Goal: Information Seeking & Learning: Learn about a topic

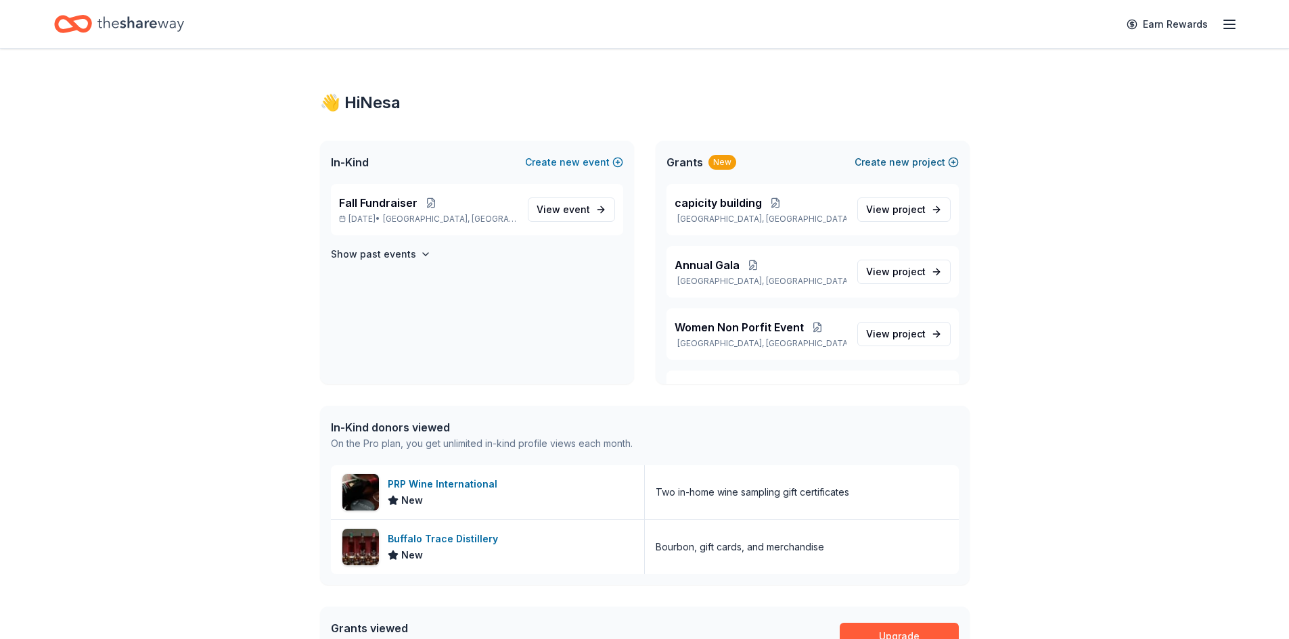
click at [887, 160] on button "Create new project" at bounding box center [907, 162] width 104 height 16
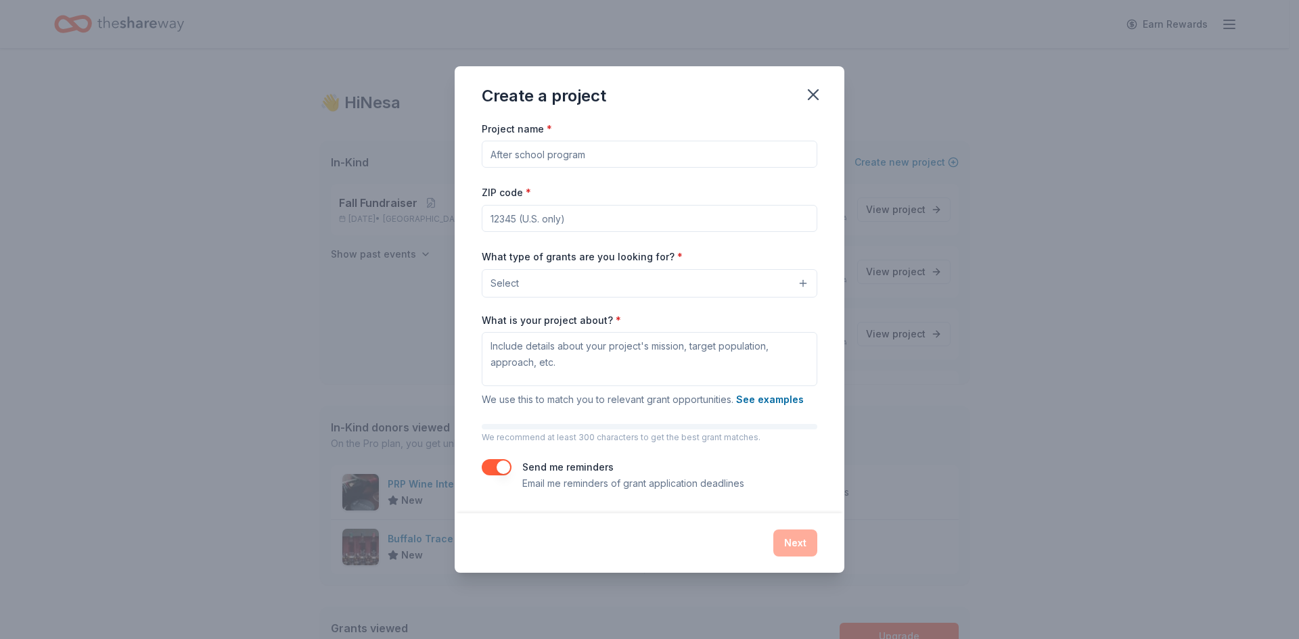
click at [548, 152] on input "Project name *" at bounding box center [650, 154] width 336 height 27
type input "SHOP WITH COP"
click at [518, 224] on input "ZIP code *" at bounding box center [650, 218] width 336 height 27
type input "75077"
click at [577, 279] on button "Select" at bounding box center [650, 283] width 336 height 28
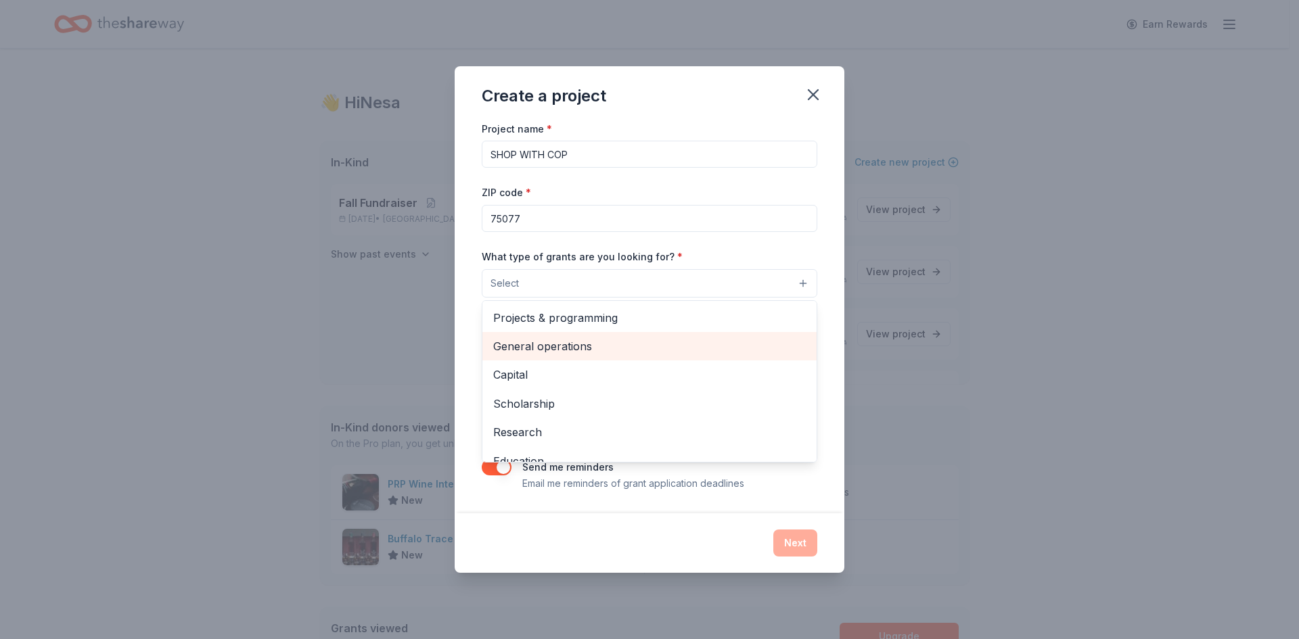
click at [559, 346] on span "General operations" at bounding box center [649, 347] width 313 height 18
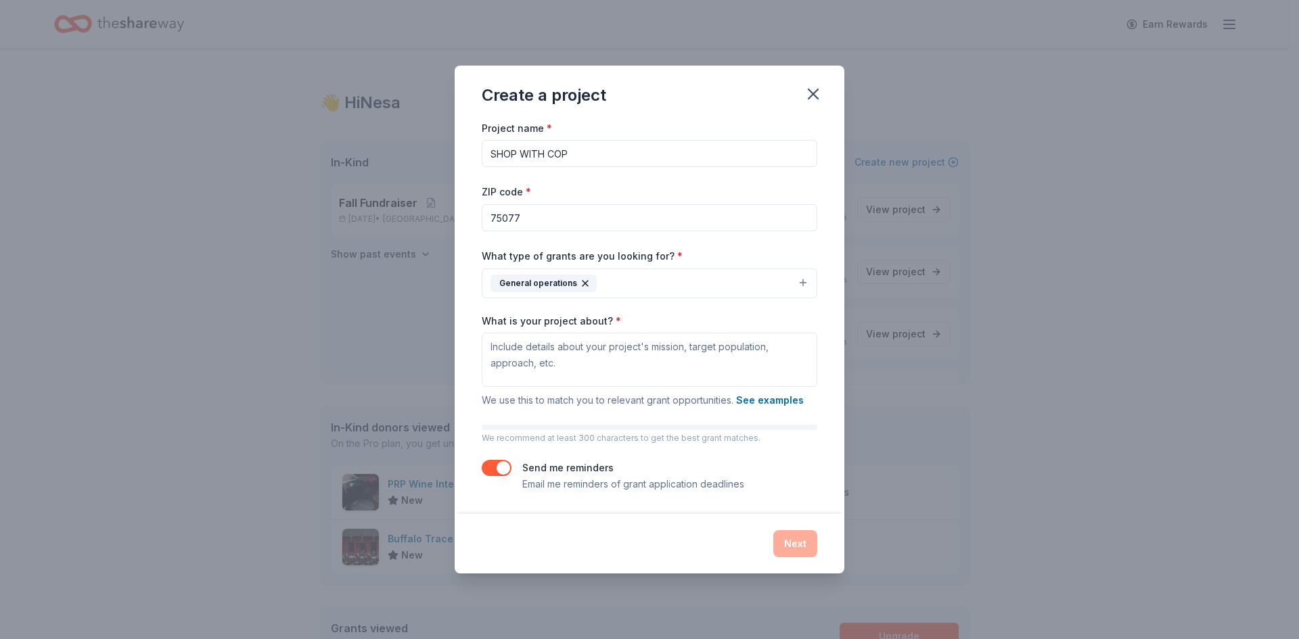
click at [677, 282] on button "General operations" at bounding box center [650, 284] width 336 height 30
click at [578, 350] on textarea "What is your project about? *" at bounding box center [650, 360] width 336 height 54
click at [493, 351] on textarea "What is your project about? *" at bounding box center [650, 360] width 336 height 54
paste textarea "Shop with a Cop brings hope and joy to the most vulnerable youth, many of whom …"
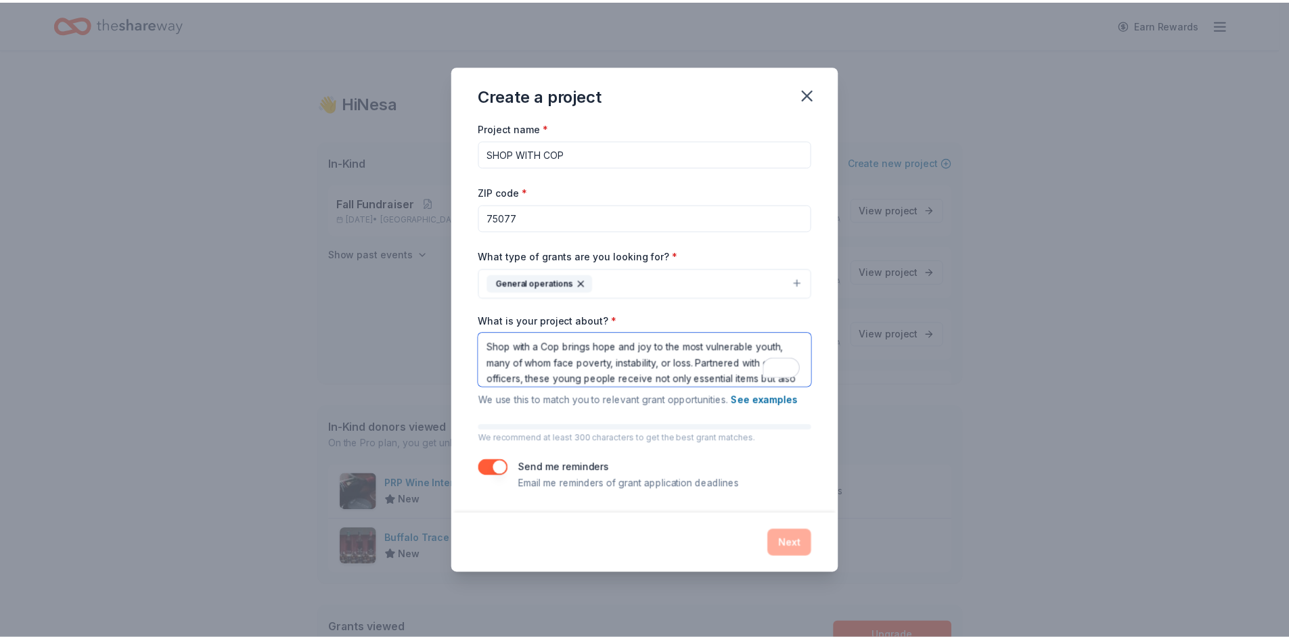
scroll to position [10, 0]
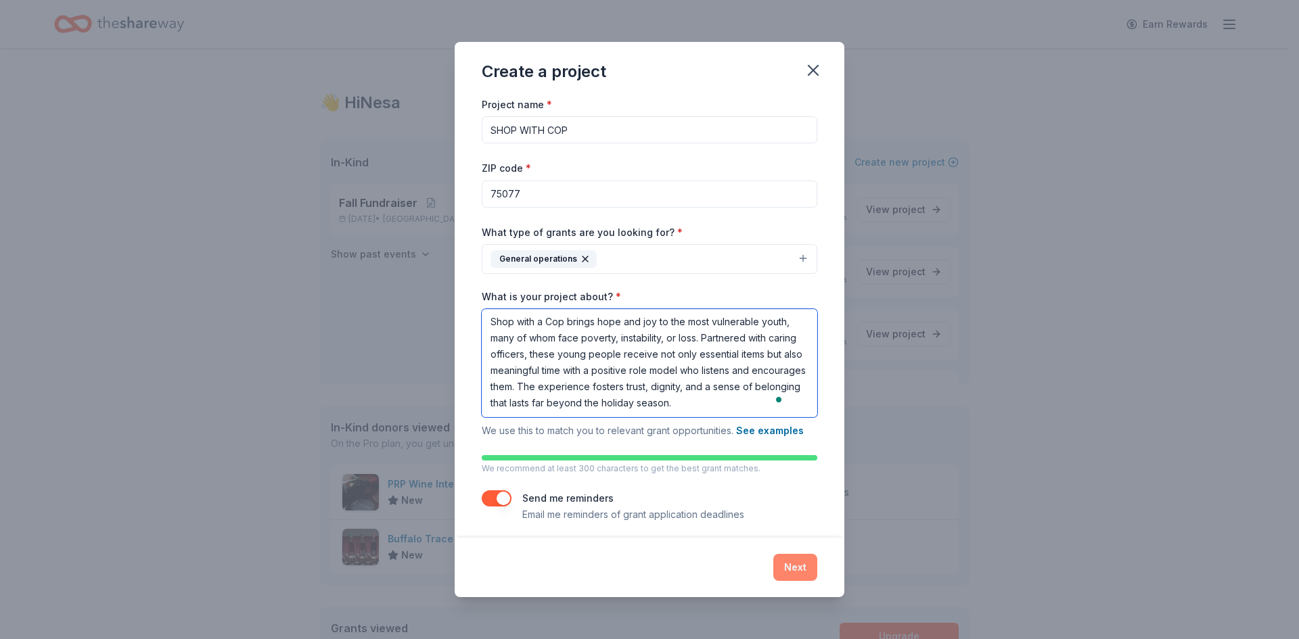
type textarea "Shop with a Cop brings hope and joy to the most vulnerable youth, many of whom …"
click at [794, 564] on button "Next" at bounding box center [795, 567] width 44 height 27
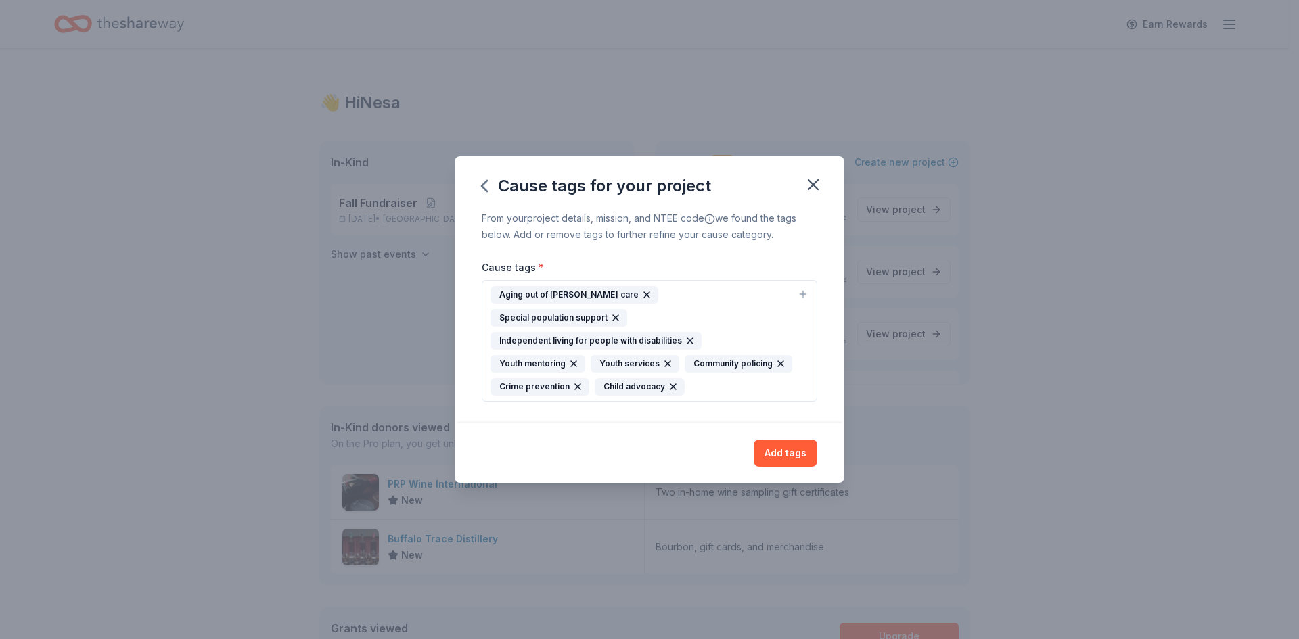
click at [790, 442] on button "Add tags" at bounding box center [786, 453] width 64 height 27
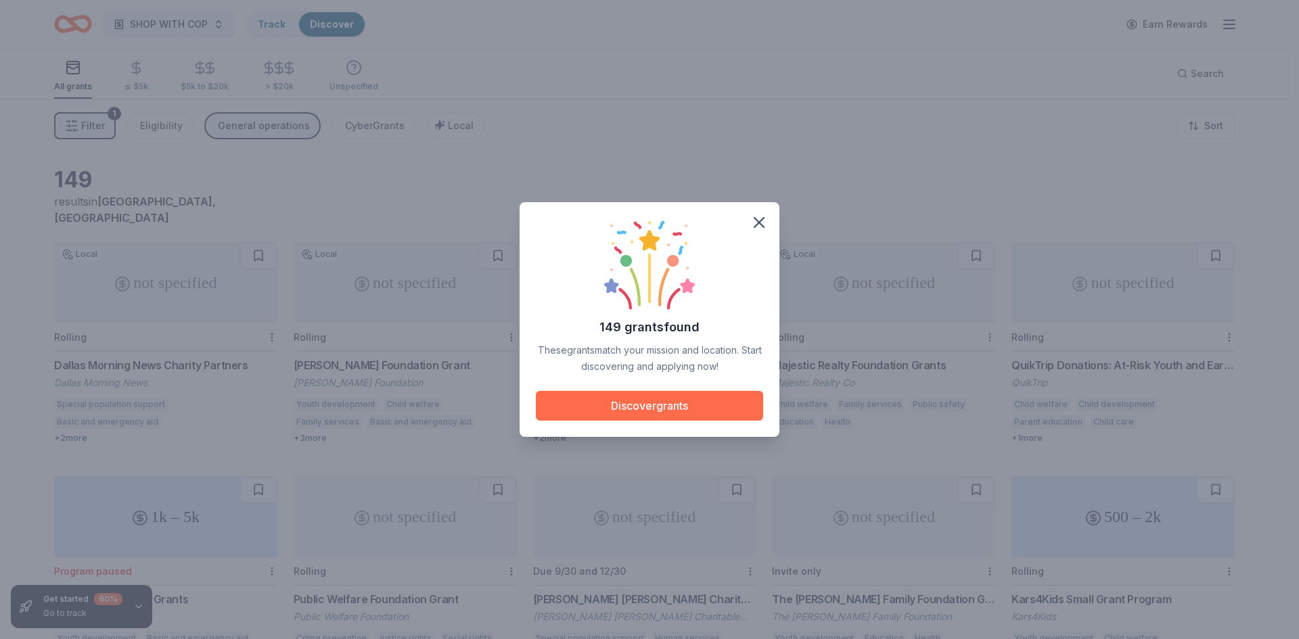
click at [687, 402] on button "Discover grants" at bounding box center [649, 406] width 227 height 30
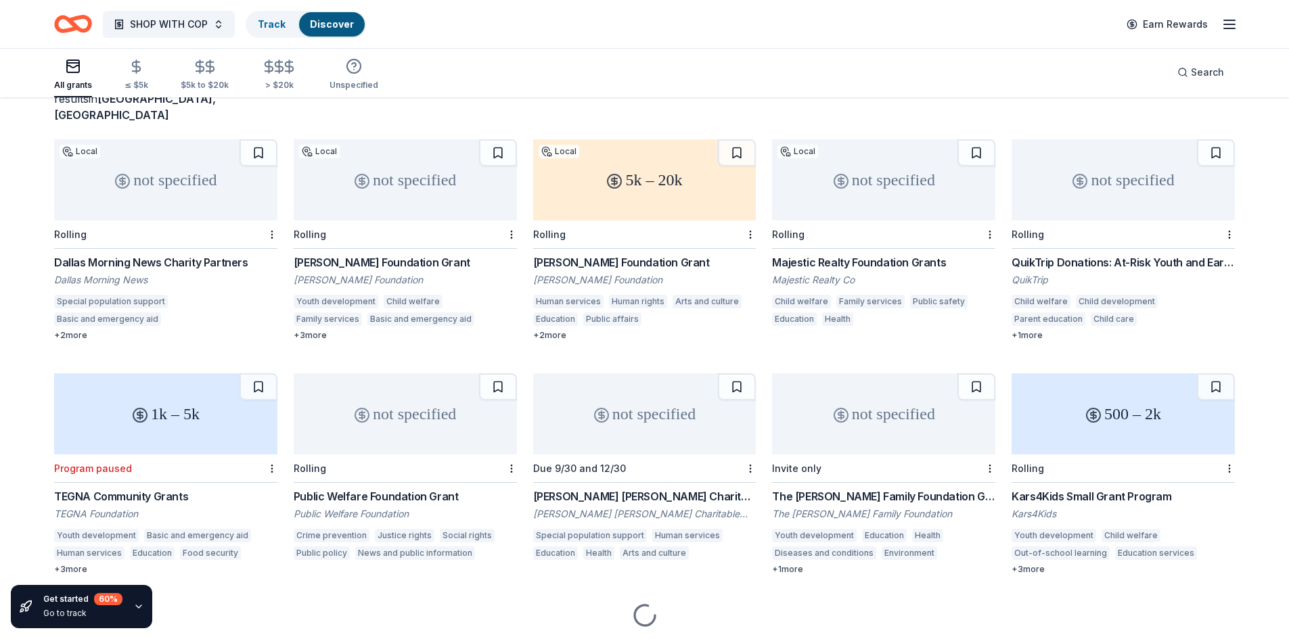
scroll to position [131, 0]
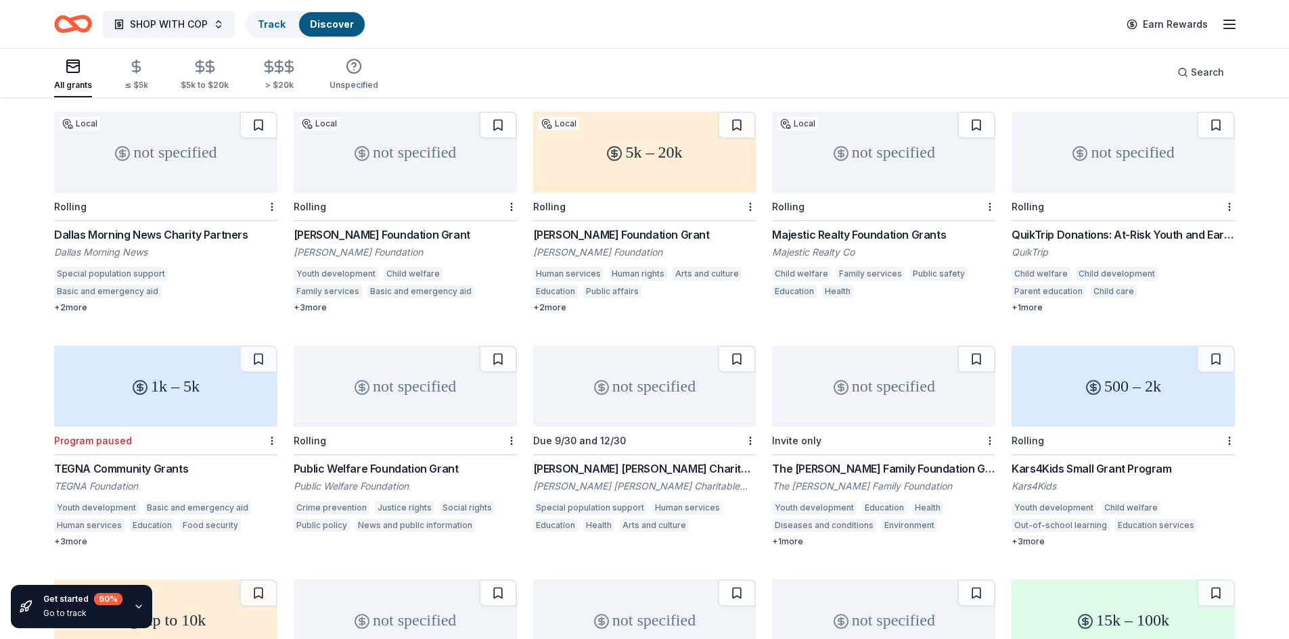
click at [404, 461] on div "Public Welfare Foundation Grant" at bounding box center [405, 469] width 223 height 16
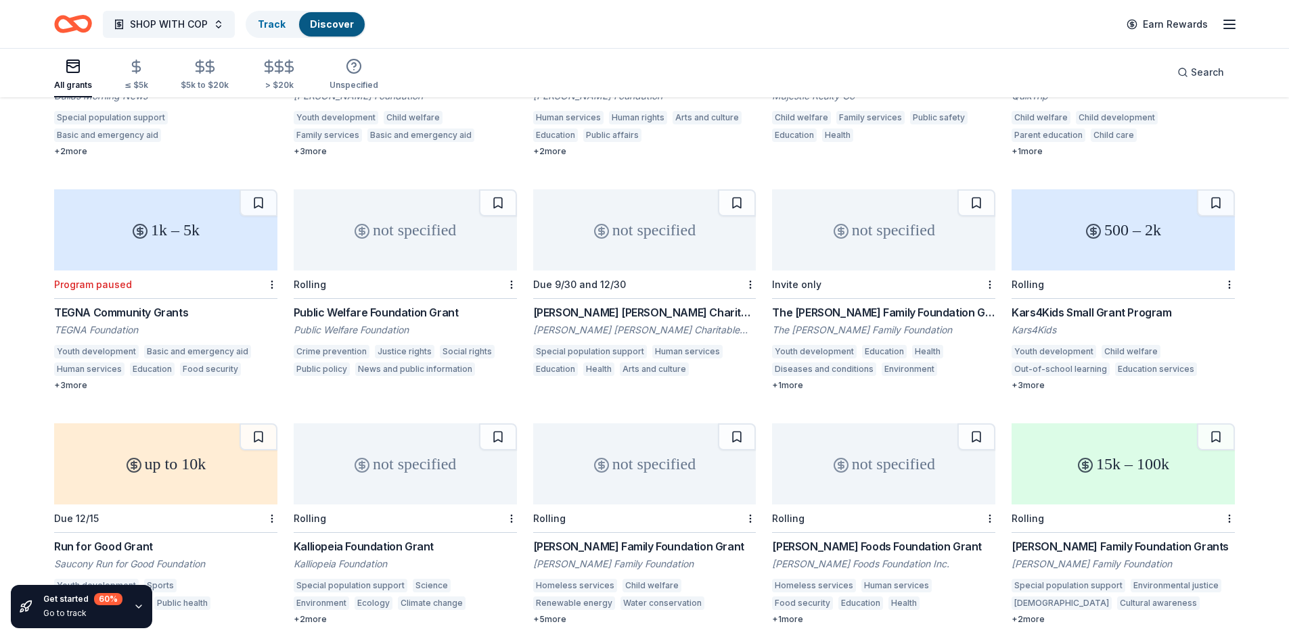
scroll to position [334, 0]
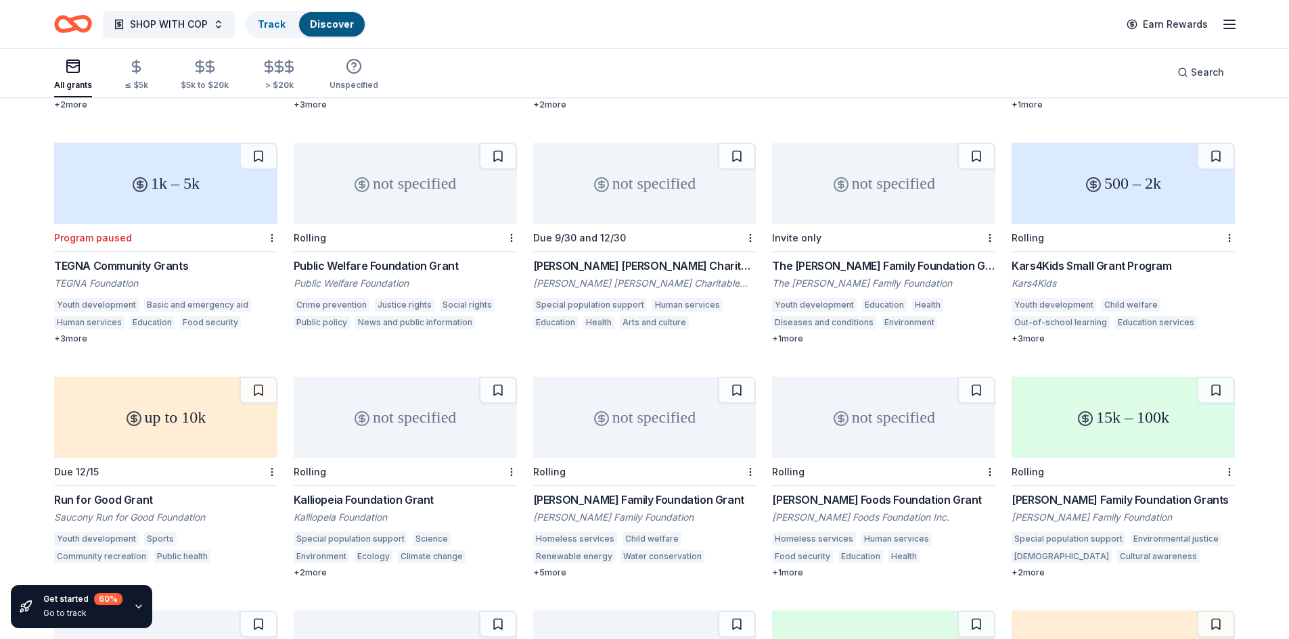
click at [595, 492] on div "[PERSON_NAME] Family Foundation Grant" at bounding box center [644, 500] width 223 height 16
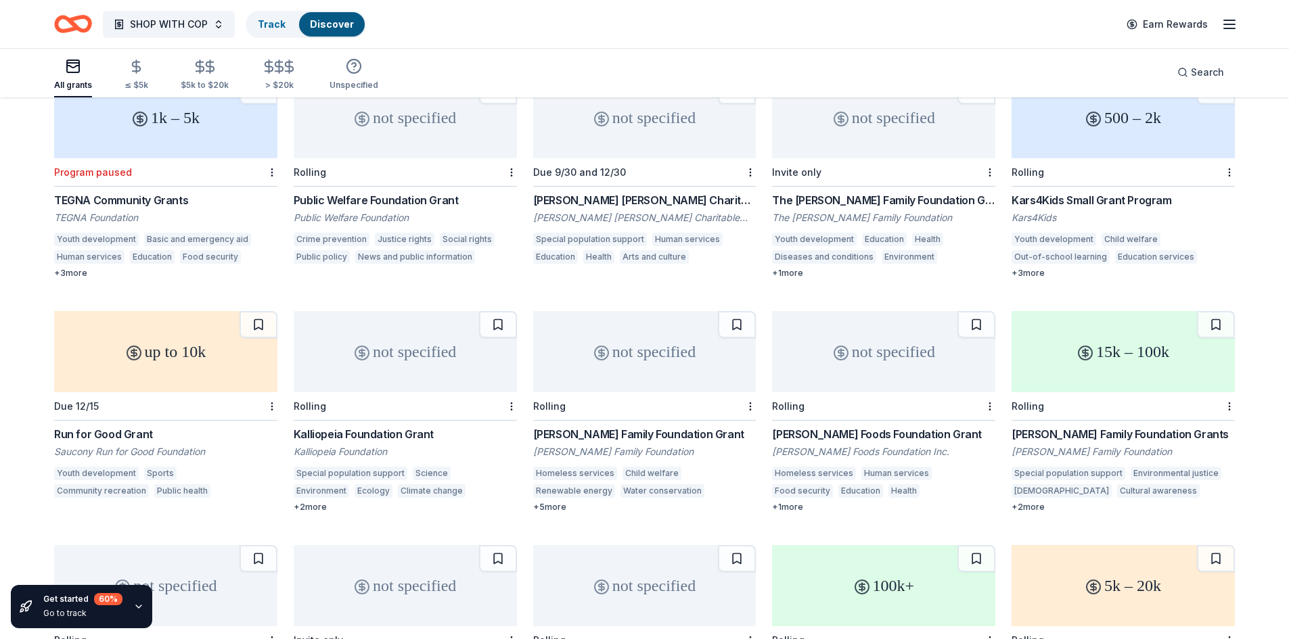
scroll to position [401, 0]
click at [809, 424] on div "[PERSON_NAME] Foods Foundation Grant" at bounding box center [883, 432] width 223 height 16
click at [1226, 21] on icon "button" at bounding box center [1229, 24] width 16 height 16
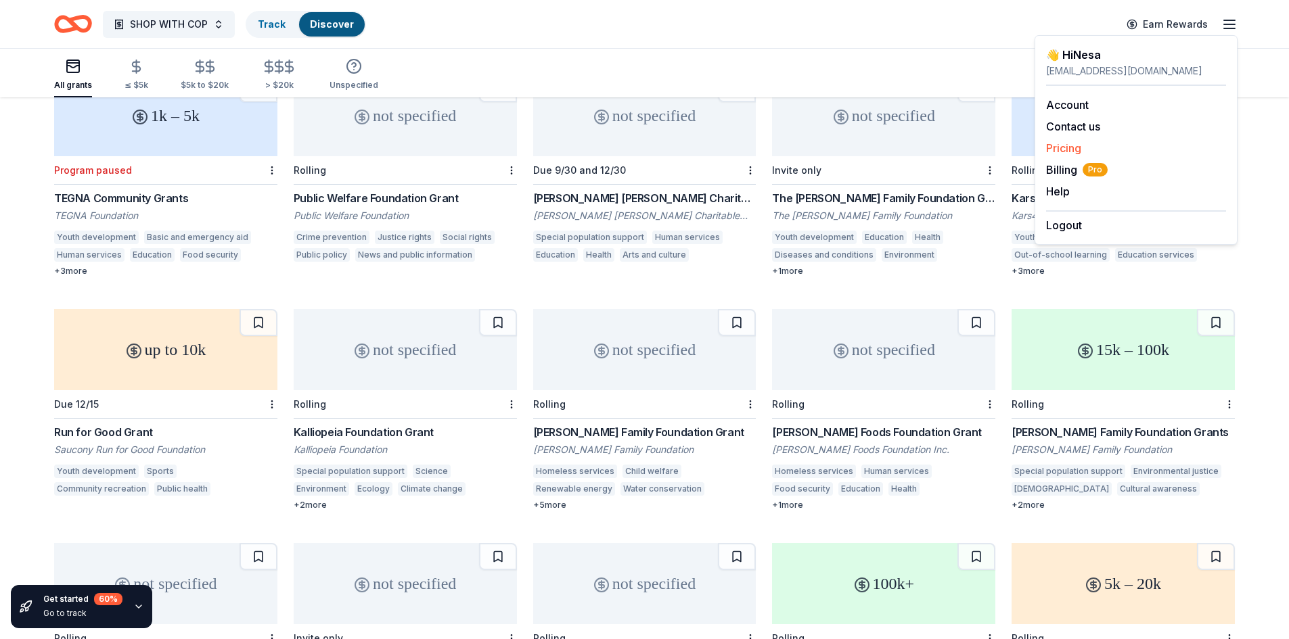
click at [1070, 148] on link "Pricing" at bounding box center [1063, 148] width 35 height 14
click at [1066, 149] on link "Pricing" at bounding box center [1063, 148] width 35 height 14
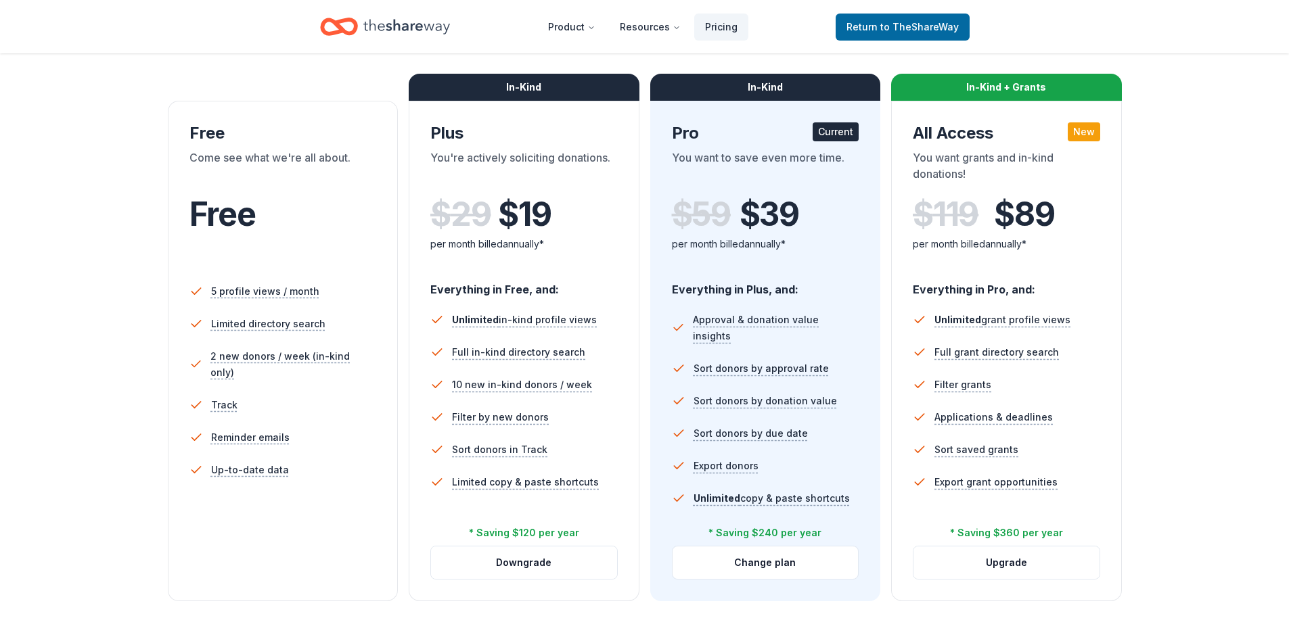
scroll to position [203, 0]
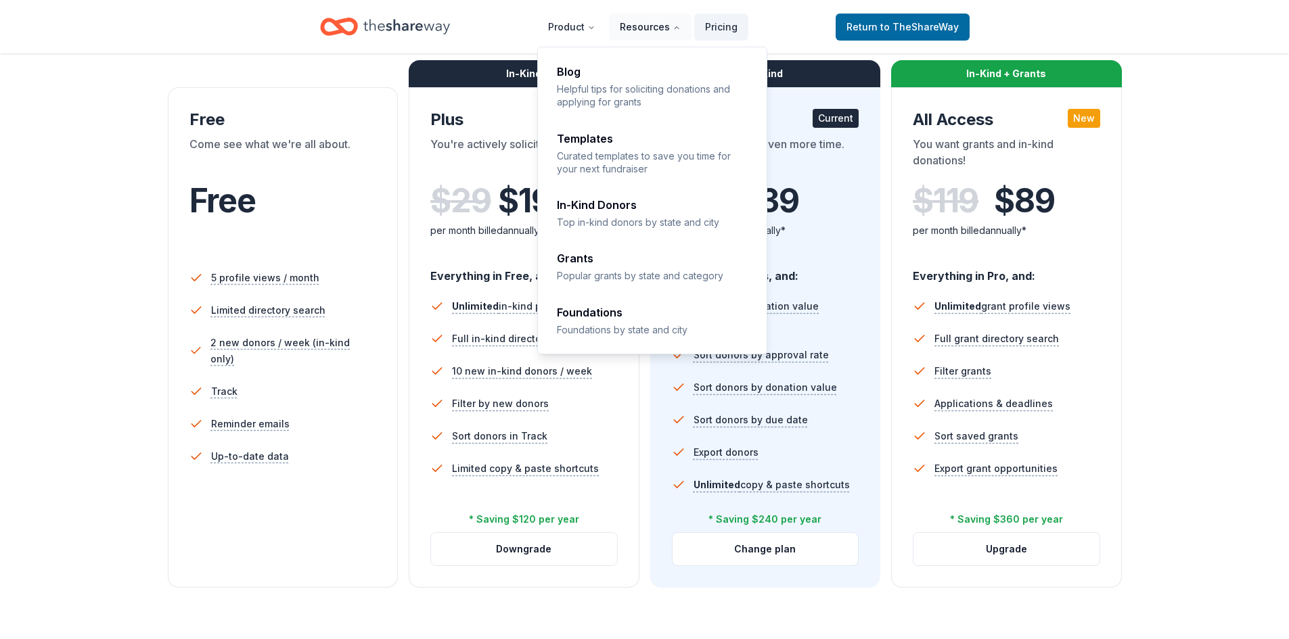
click at [657, 30] on button "Resources" at bounding box center [650, 27] width 83 height 27
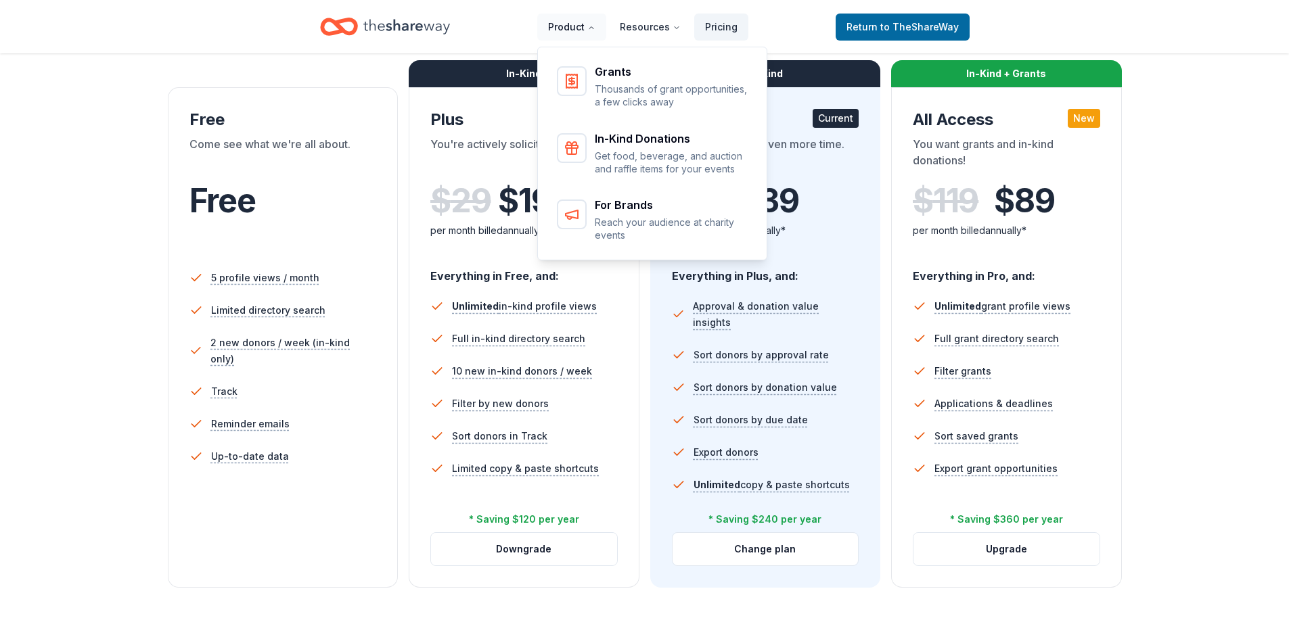
click at [566, 22] on button "Product" at bounding box center [571, 27] width 69 height 27
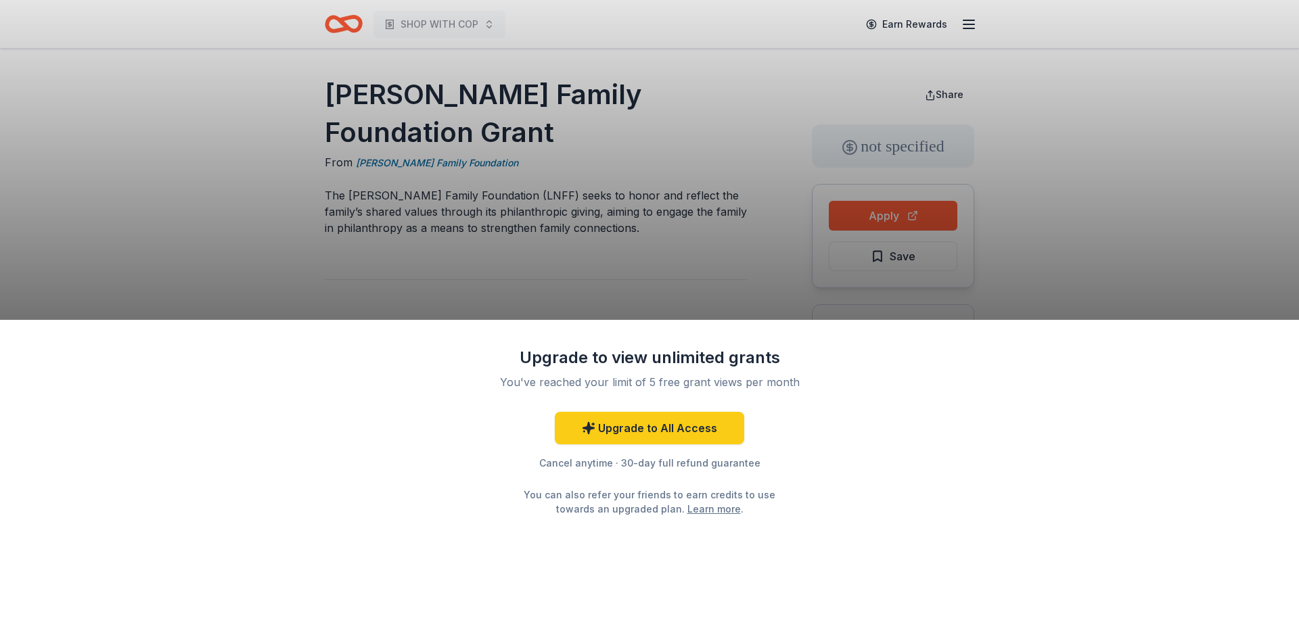
drag, startPoint x: 325, startPoint y: 90, endPoint x: 490, endPoint y: 92, distance: 165.1
click at [490, 92] on div "Upgrade to view unlimited grants You've reached your limit of 5 free grant view…" at bounding box center [649, 319] width 1299 height 639
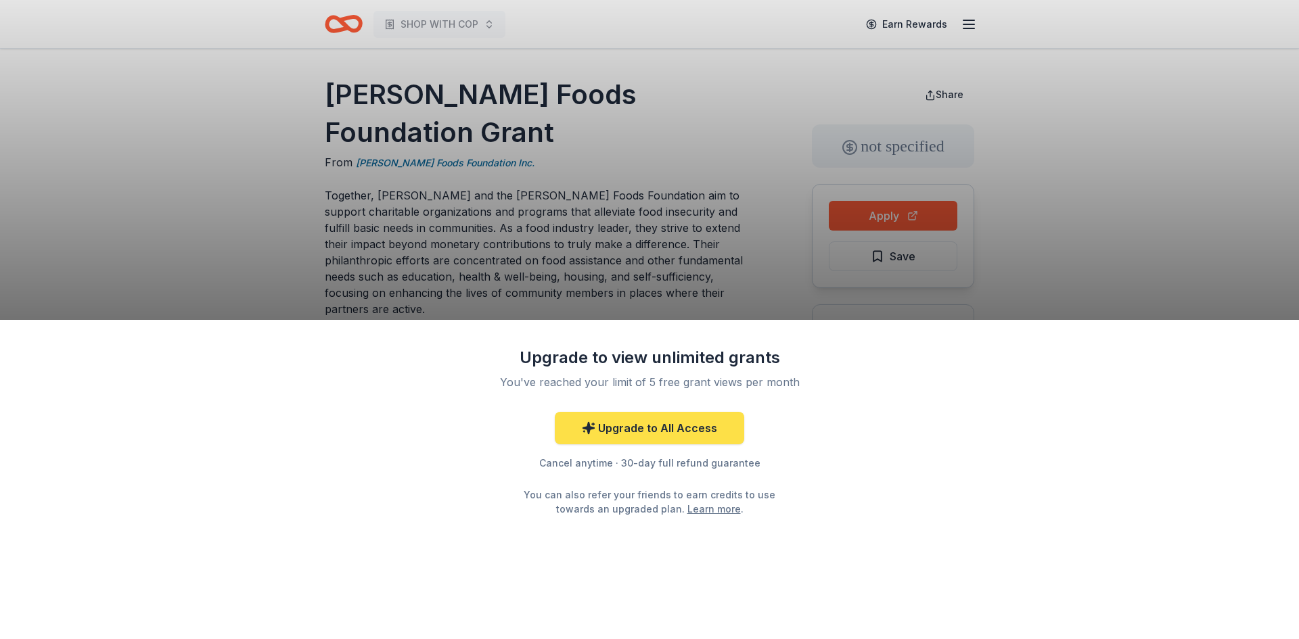
click at [648, 421] on link "Upgrade to All Access" at bounding box center [649, 428] width 189 height 32
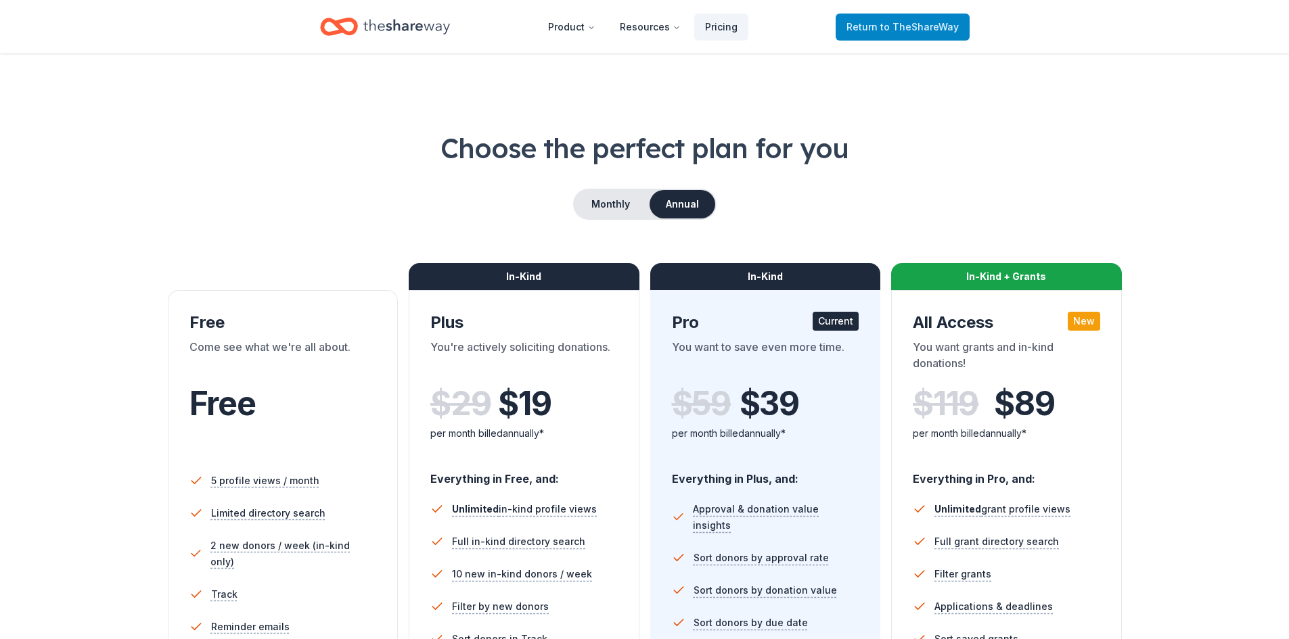
click at [953, 27] on span "to TheShareWay" at bounding box center [919, 27] width 78 height 12
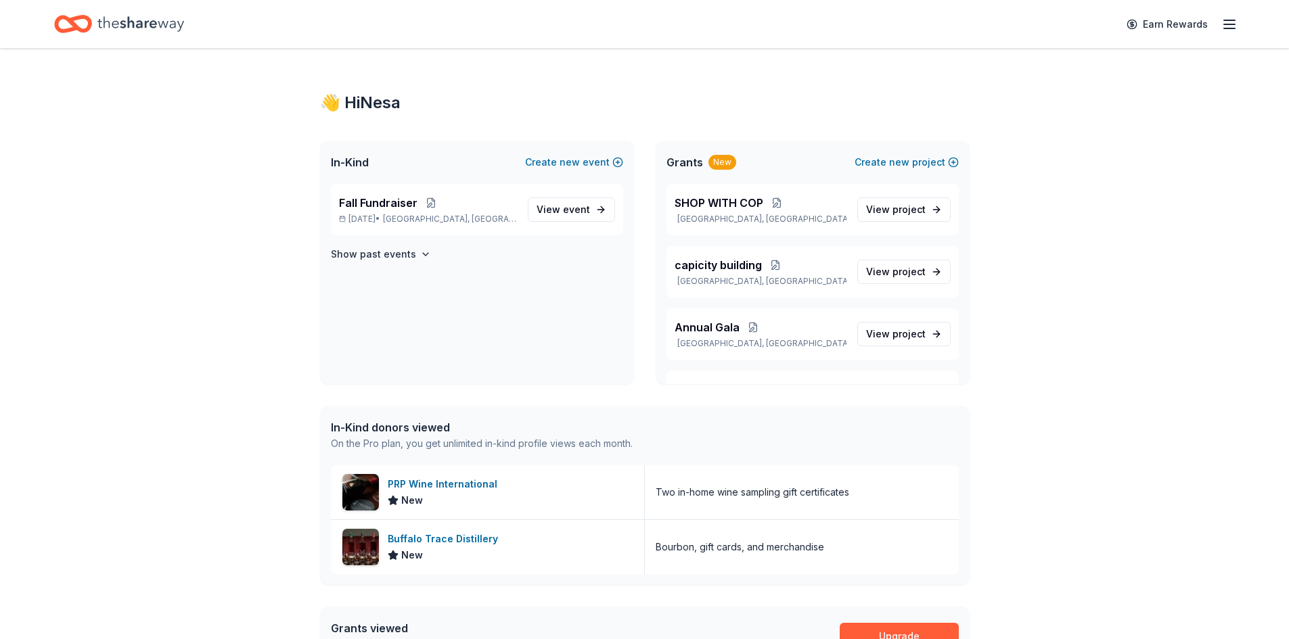
click at [1225, 21] on icon "button" at bounding box center [1229, 24] width 16 height 16
click at [1075, 169] on span "Billing Pro" at bounding box center [1077, 170] width 62 height 16
click at [892, 214] on span "project" at bounding box center [908, 210] width 33 height 12
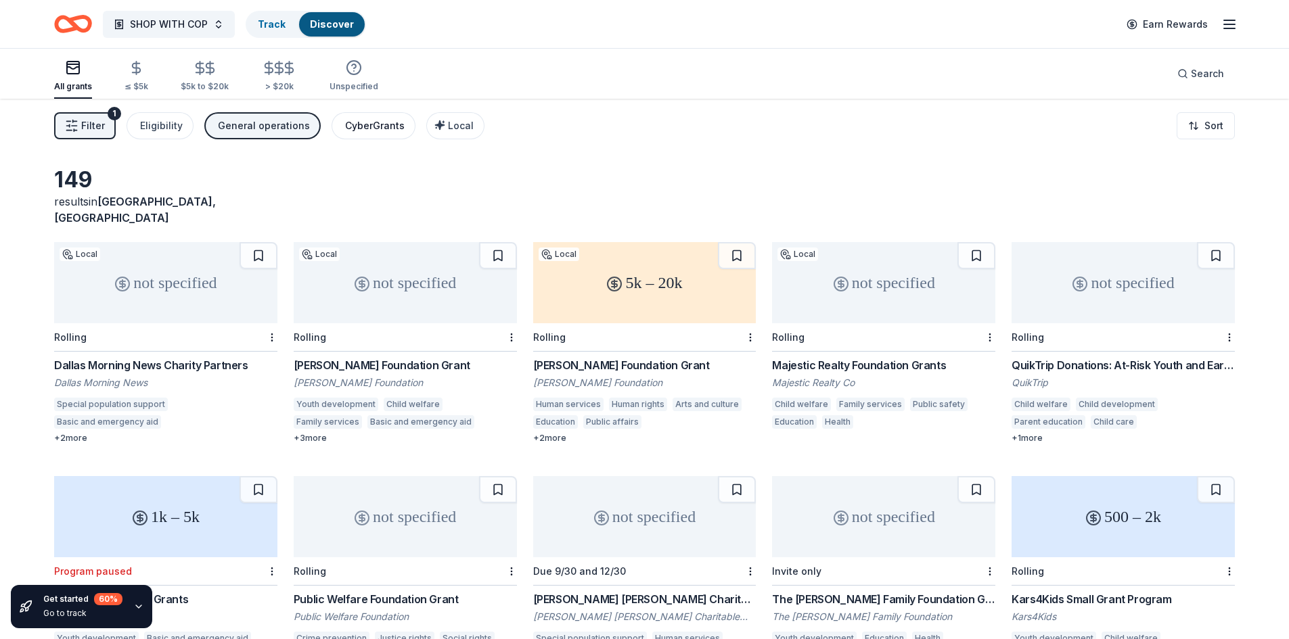
click at [357, 127] on div "CyberGrants" at bounding box center [375, 126] width 60 height 16
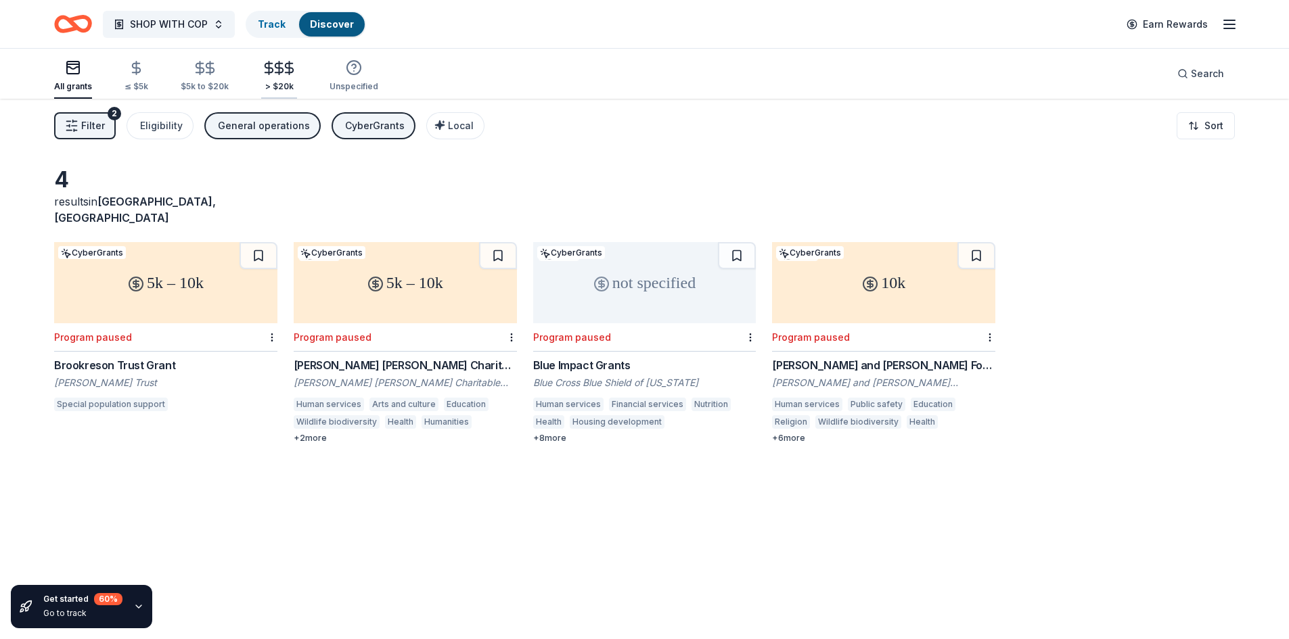
click at [271, 76] on div "> $20k" at bounding box center [279, 76] width 36 height 32
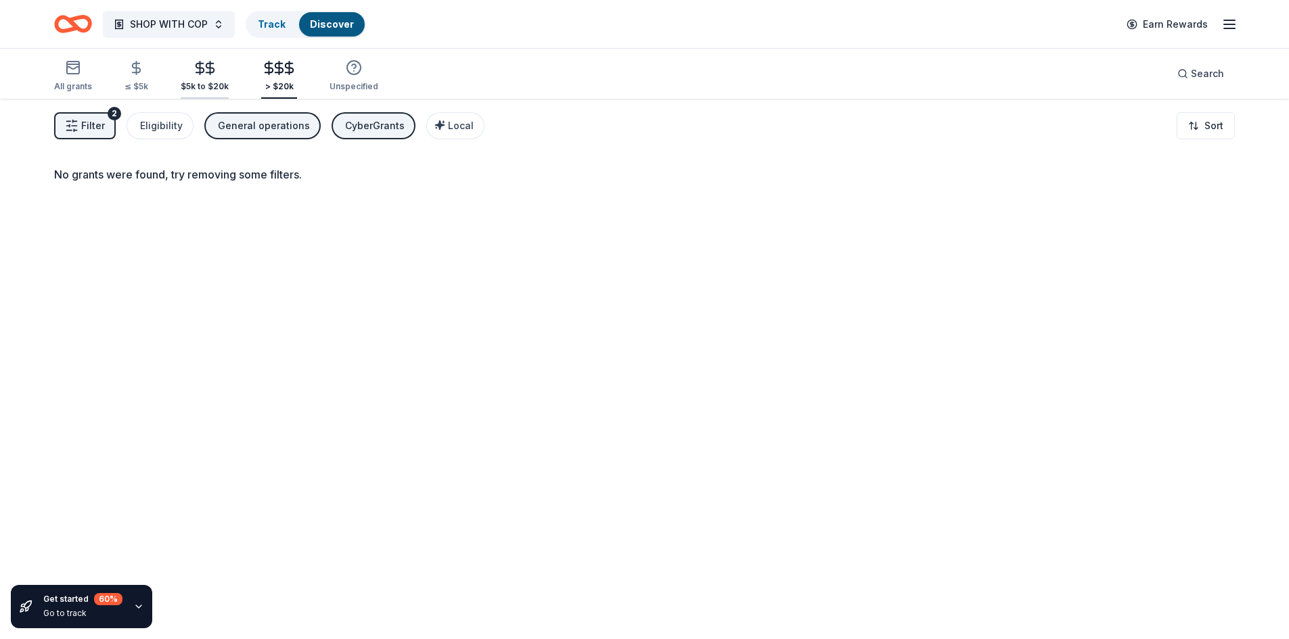
click at [211, 92] on \$20k "$5k to $20k" at bounding box center [205, 77] width 48 height 44
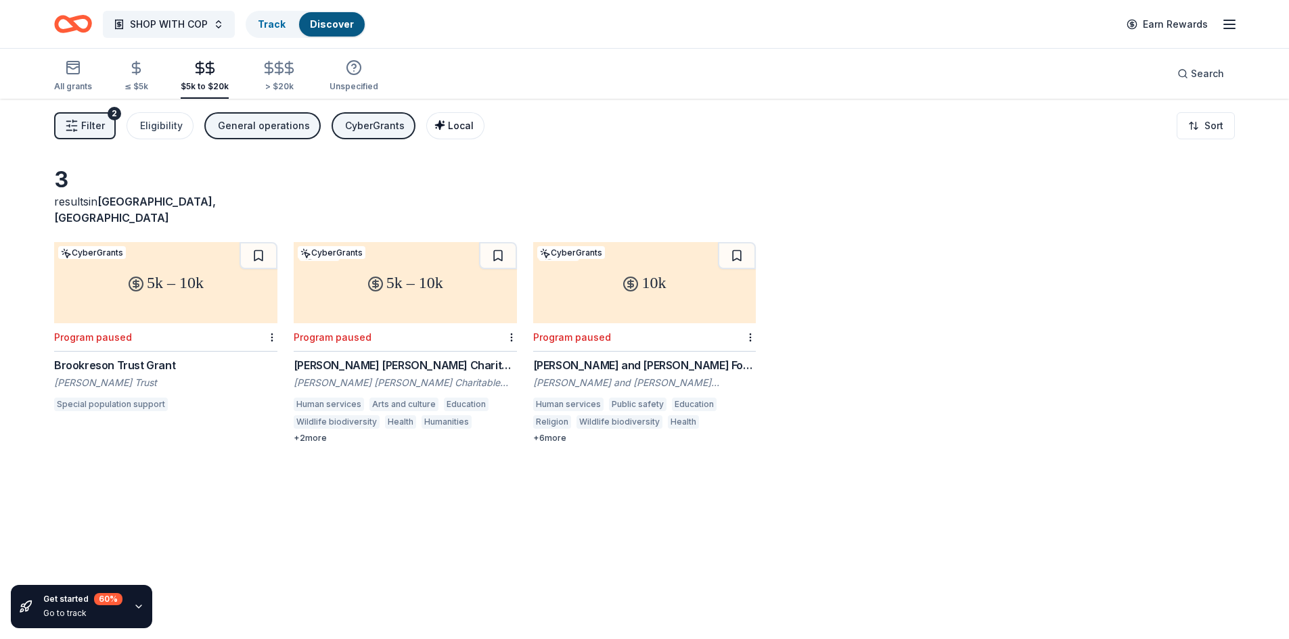
click at [435, 125] on icon "button" at bounding box center [439, 124] width 9 height 9
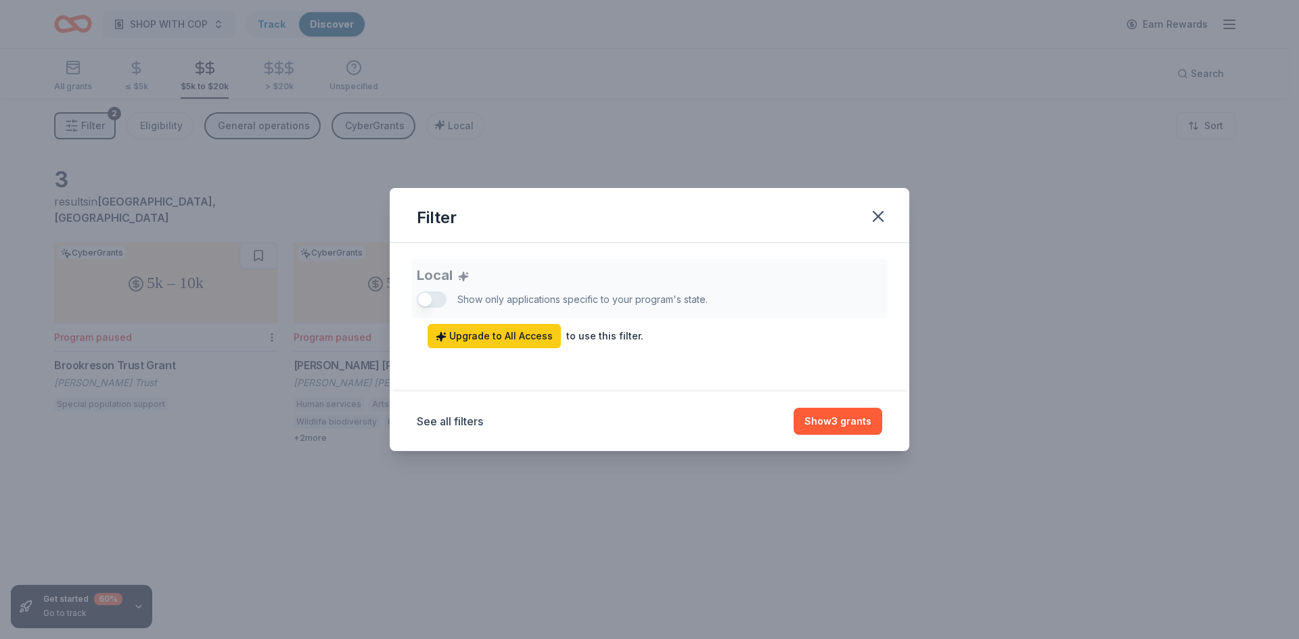
click at [432, 300] on div "Local Show only applications specific to your program's state. Upgrade to All A…" at bounding box center [650, 303] width 466 height 89
click at [422, 297] on div "Local Show only applications specific to your program's state. Upgrade to All A…" at bounding box center [650, 303] width 466 height 89
click at [882, 216] on icon "button" at bounding box center [878, 216] width 19 height 19
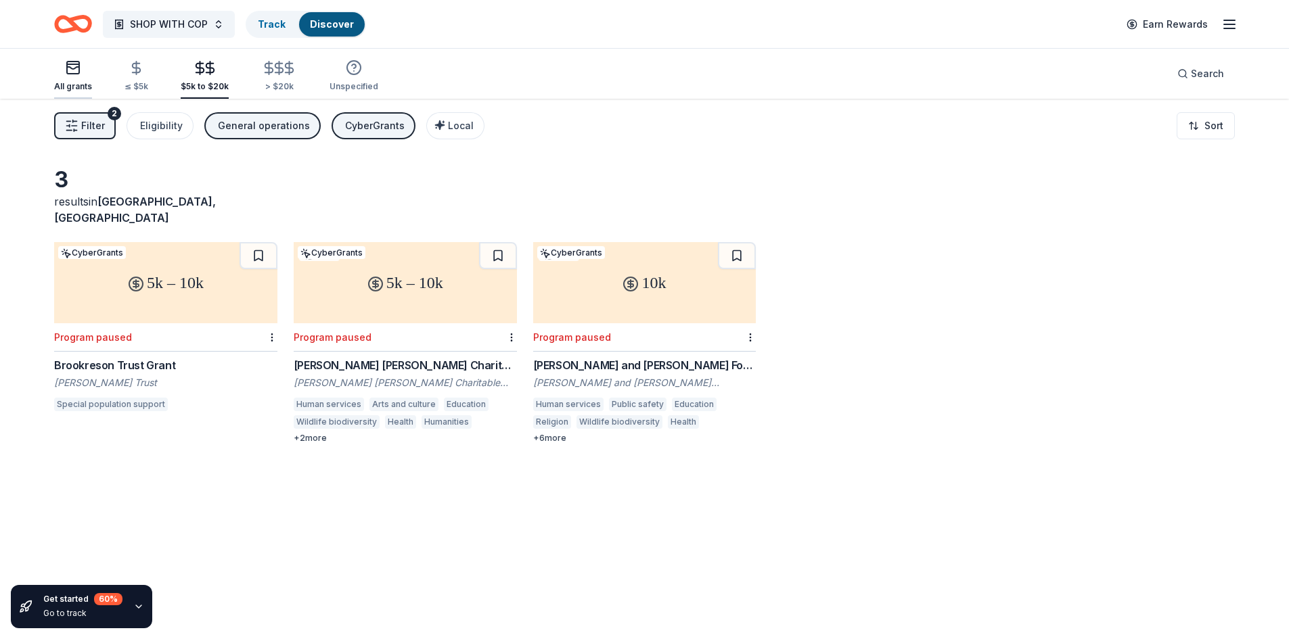
click at [74, 76] on div "All grants" at bounding box center [73, 76] width 38 height 32
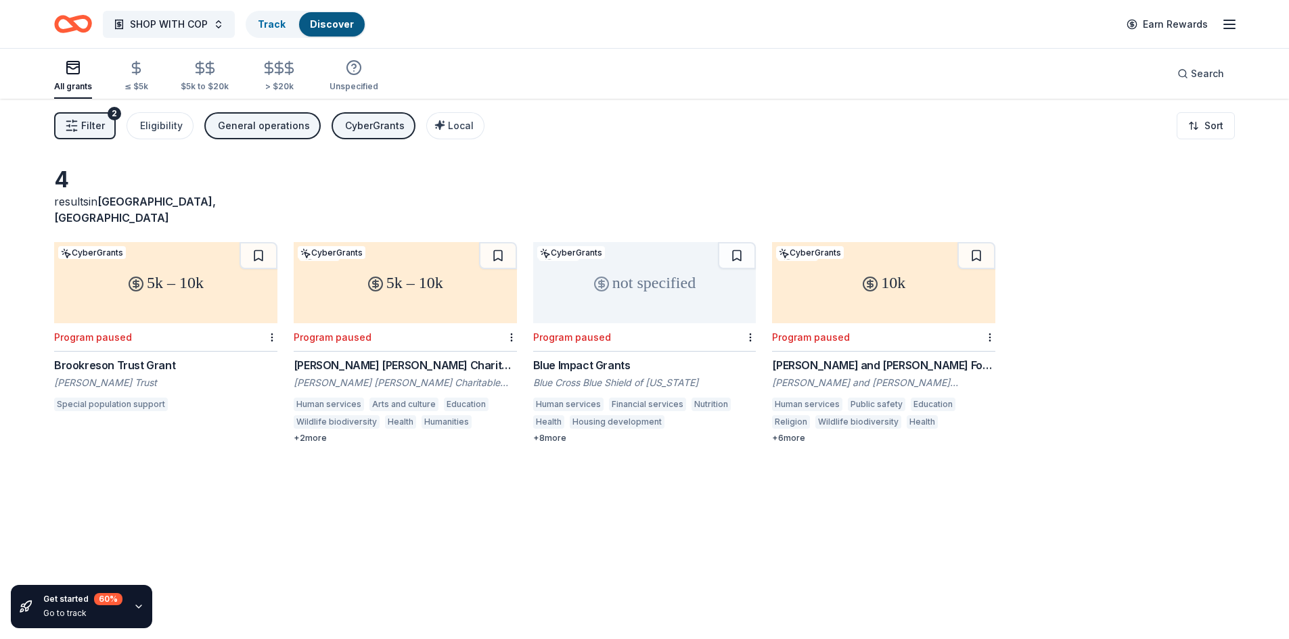
click at [243, 120] on div "General operations" at bounding box center [264, 126] width 92 height 16
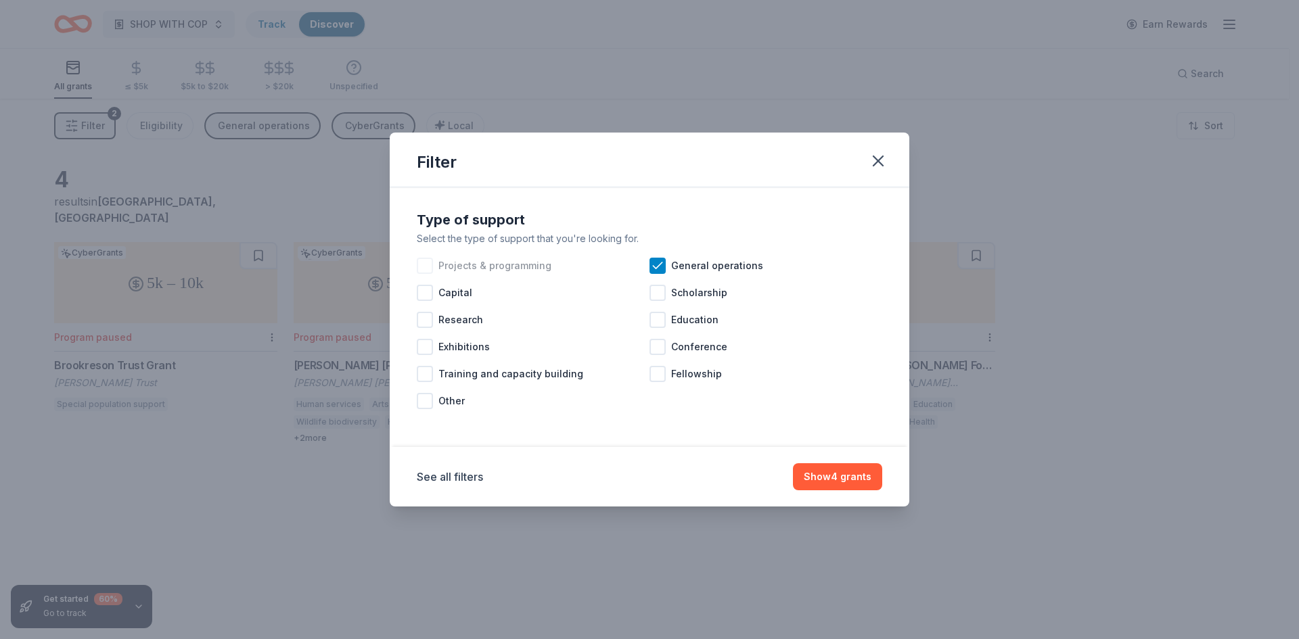
click at [424, 267] on div at bounding box center [425, 266] width 16 height 16
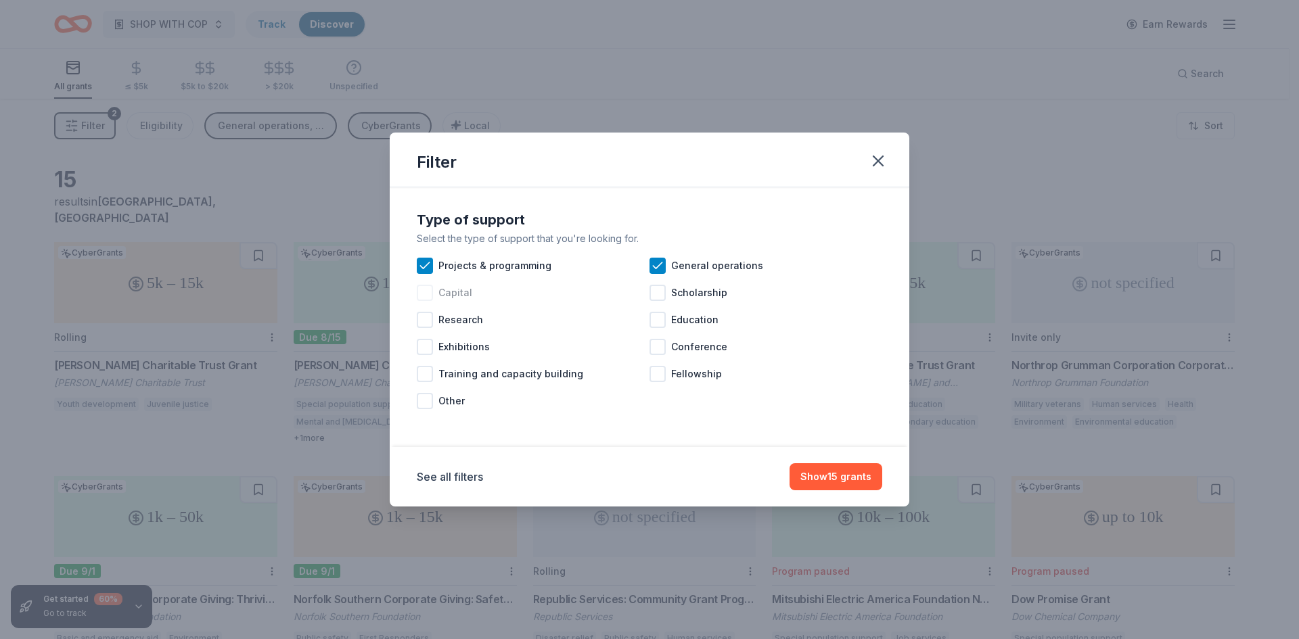
click at [429, 298] on div at bounding box center [425, 293] width 16 height 16
click at [432, 404] on div at bounding box center [425, 401] width 16 height 16
click at [847, 484] on button "Show 15 grants" at bounding box center [836, 477] width 93 height 27
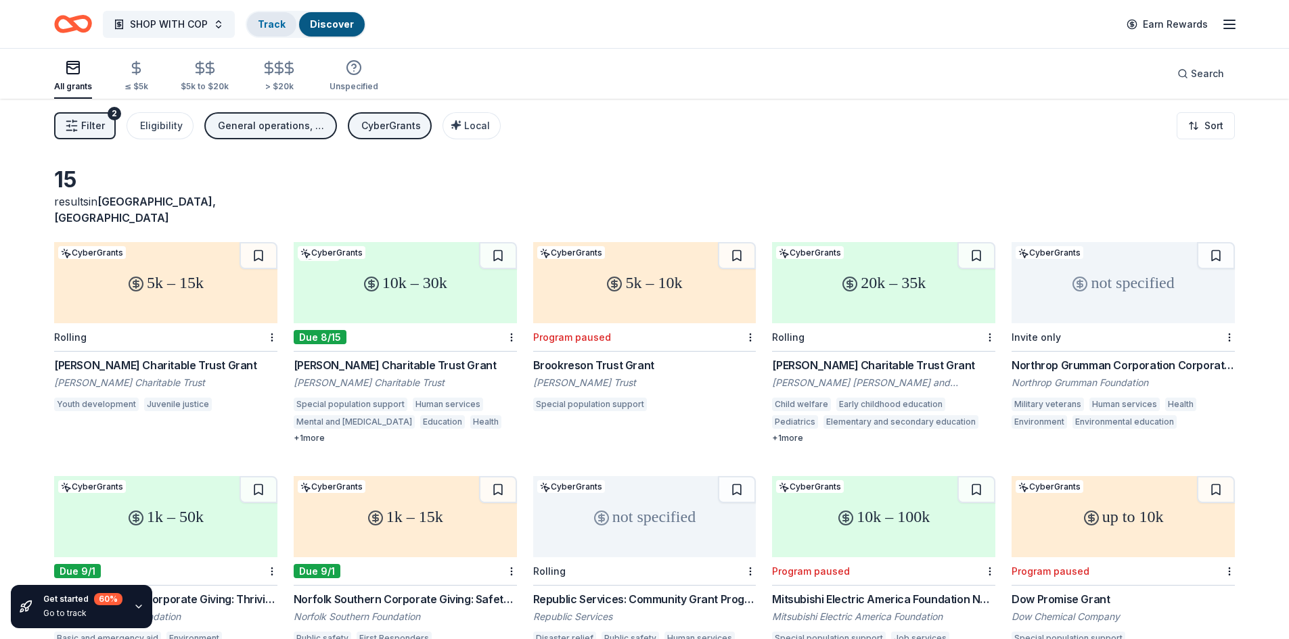
click at [271, 30] on div "Track" at bounding box center [271, 24] width 49 height 24
click at [191, 23] on span "SHOP WITH COP" at bounding box center [169, 24] width 78 height 16
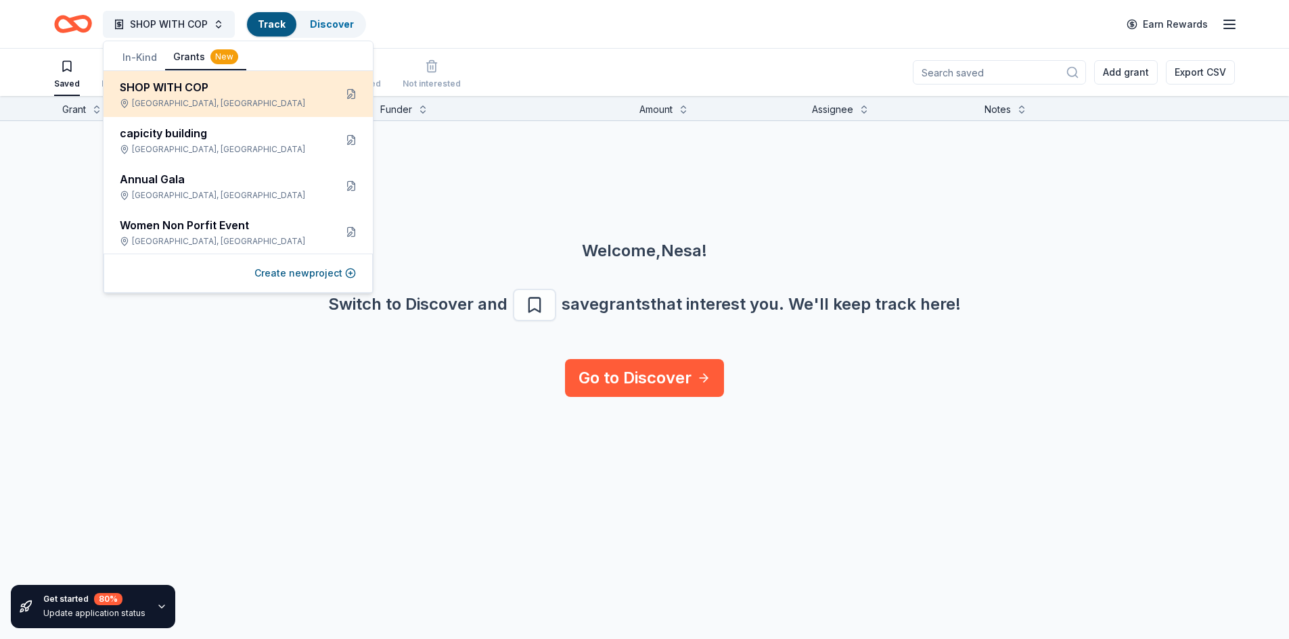
scroll to position [1, 0]
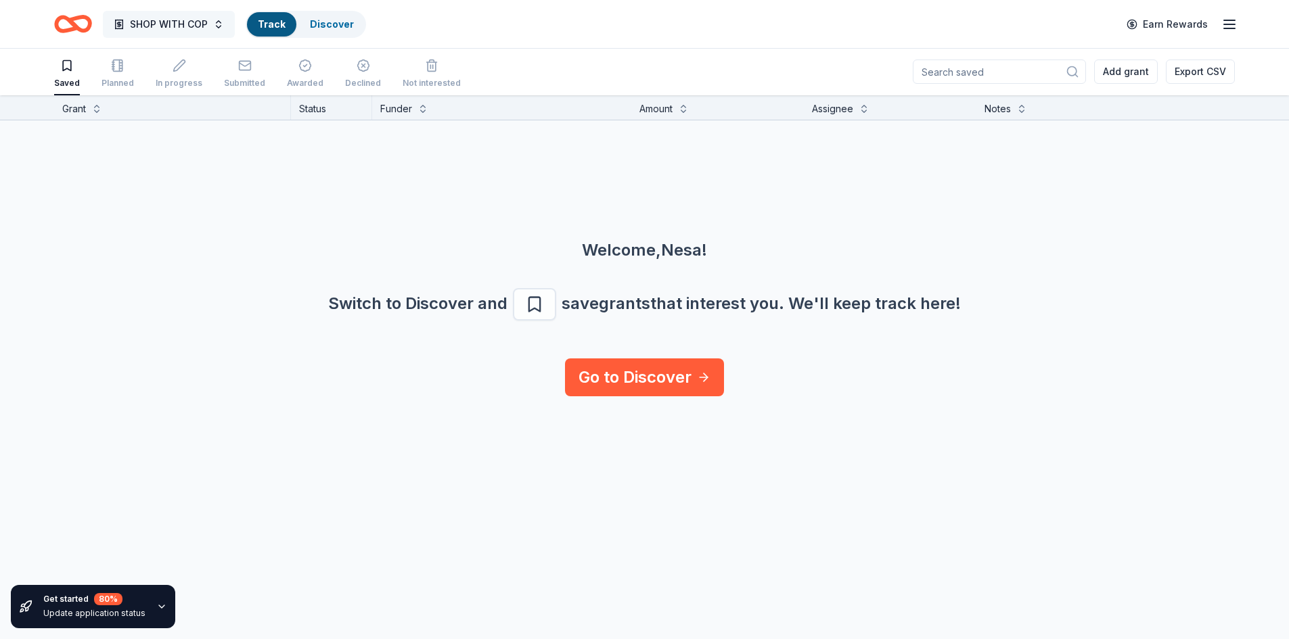
click at [189, 21] on span "SHOP WITH COP" at bounding box center [169, 24] width 78 height 16
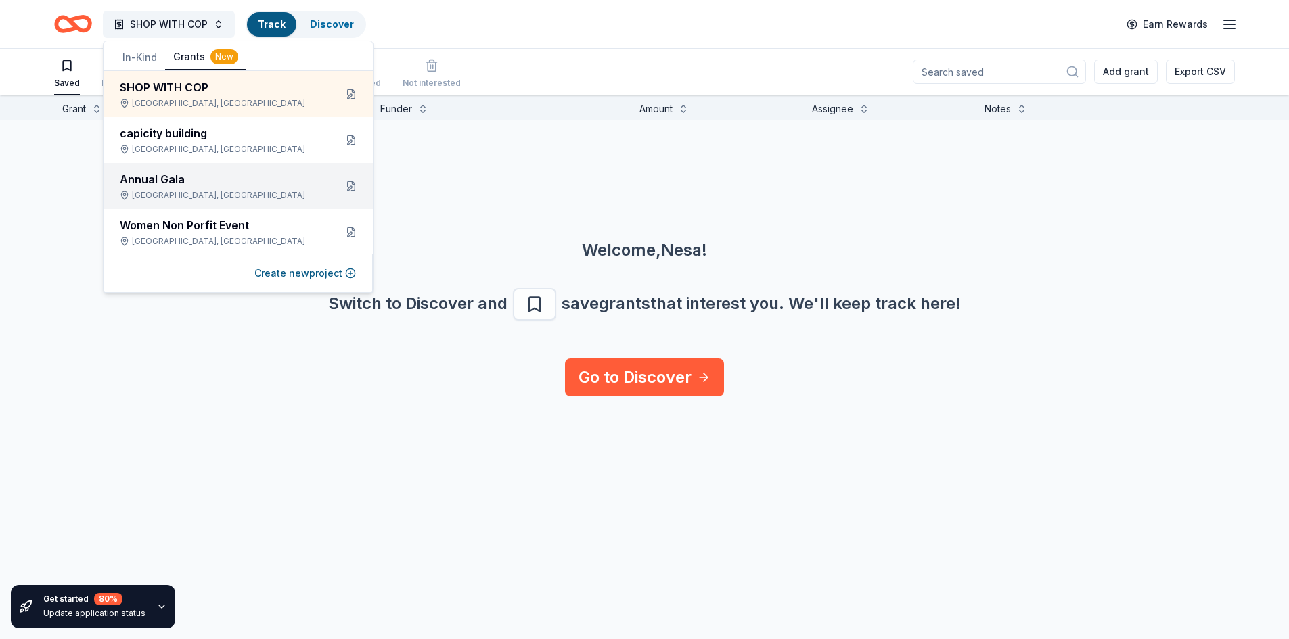
click at [157, 183] on div "Annual Gala" at bounding box center [222, 179] width 204 height 16
